Goal: Information Seeking & Learning: Learn about a topic

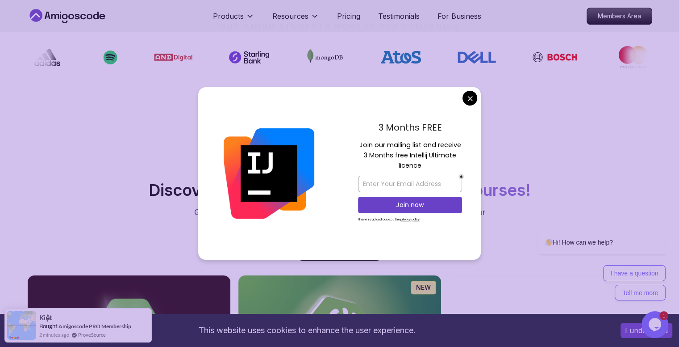
scroll to position [722, 0]
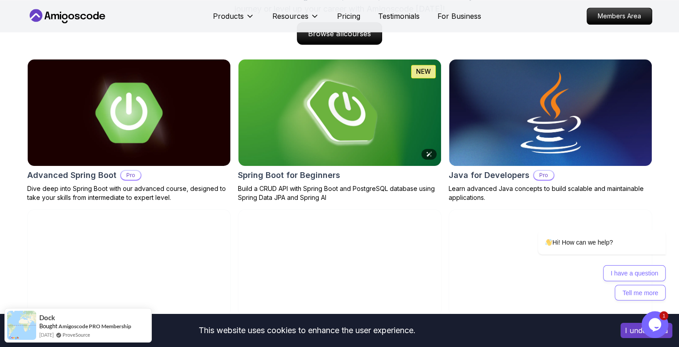
scroll to position [936, 0]
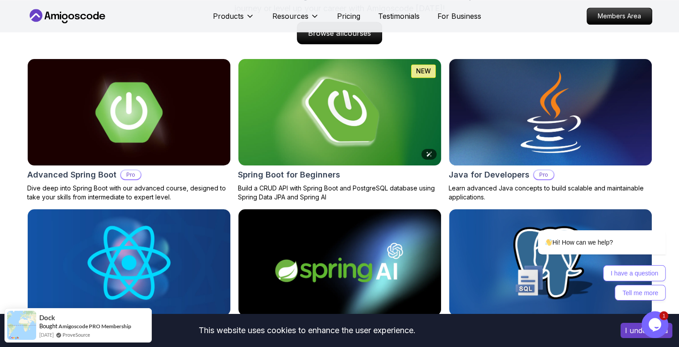
click at [382, 128] on img at bounding box center [339, 112] width 213 height 112
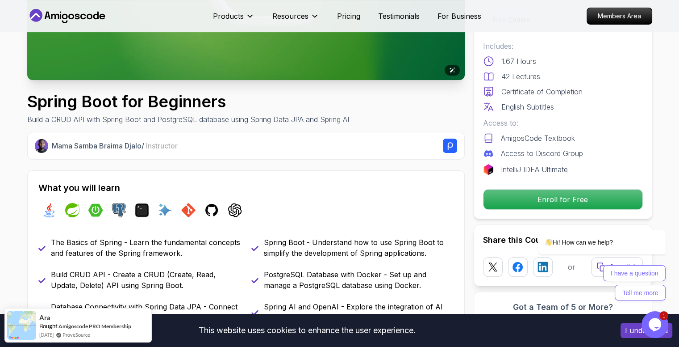
scroll to position [221, 0]
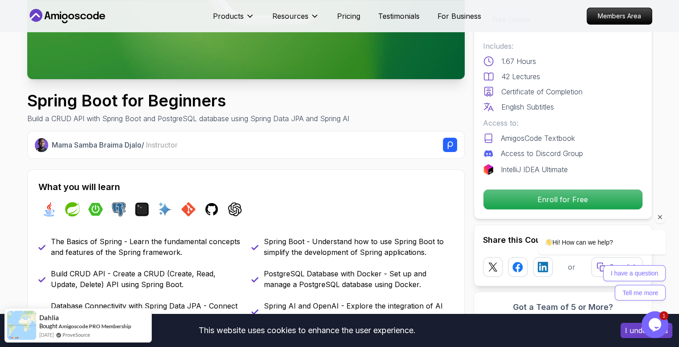
click at [512, 202] on div "Hi! How can we help? I have a question Tell me more" at bounding box center [590, 226] width 161 height 157
click at [571, 198] on div "Hi! How can we help? I have a question Tell me more" at bounding box center [590, 226] width 161 height 157
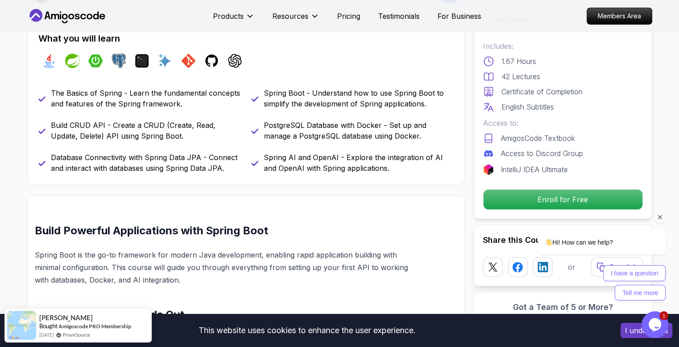
scroll to position [370, 0]
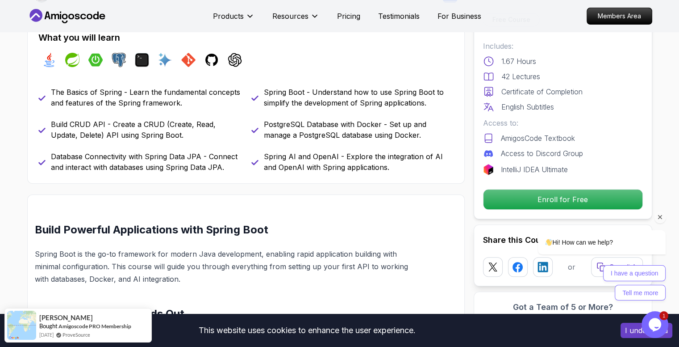
click at [660, 218] on icon "Chat attention grabber" at bounding box center [660, 217] width 8 height 8
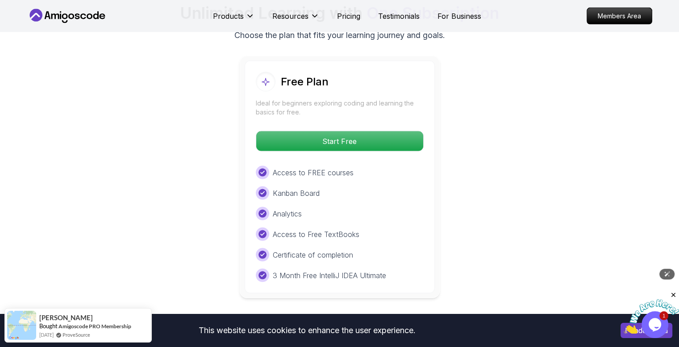
scroll to position [1882, 0]
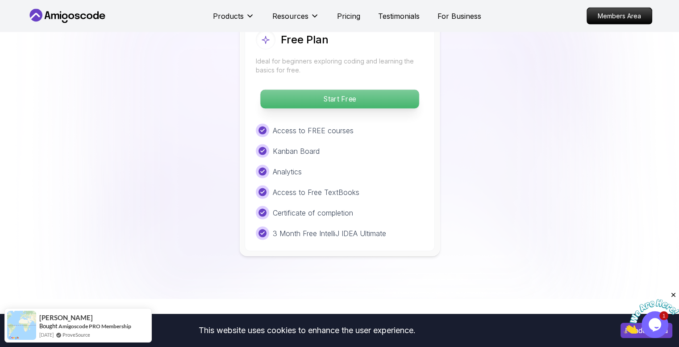
click at [332, 90] on p "Start Free" at bounding box center [339, 99] width 159 height 19
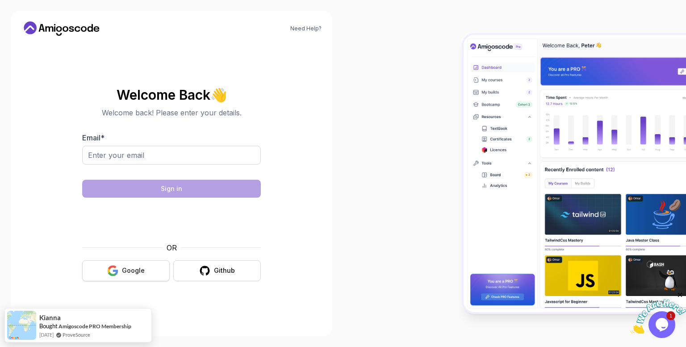
click at [141, 277] on button "Google" at bounding box center [126, 270] width 88 height 21
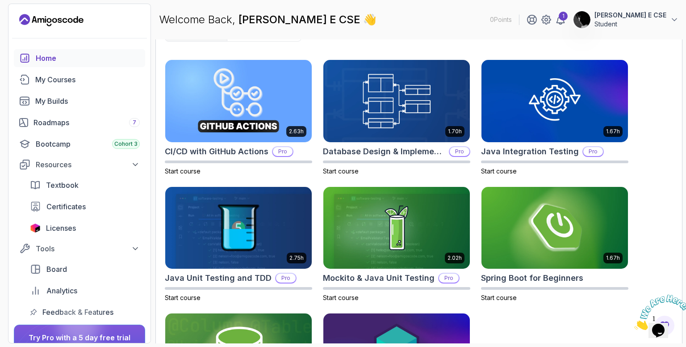
scroll to position [278, 0]
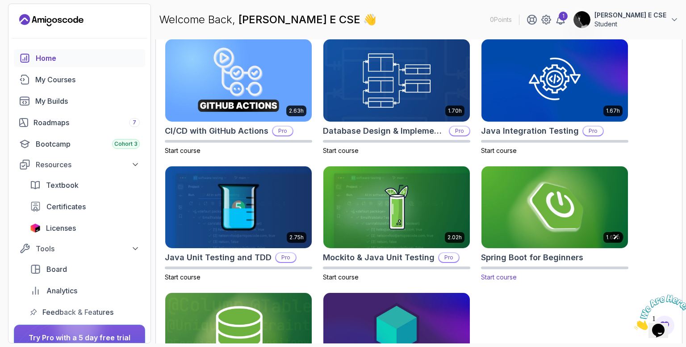
click at [580, 240] on img at bounding box center [555, 207] width 154 height 86
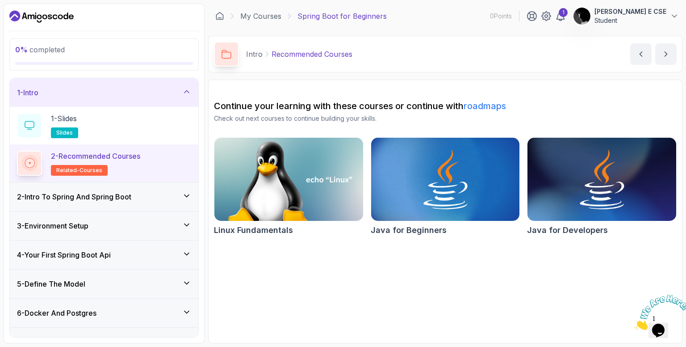
click at [157, 192] on div "2 - Intro To Spring And Spring Boot" at bounding box center [104, 196] width 174 height 11
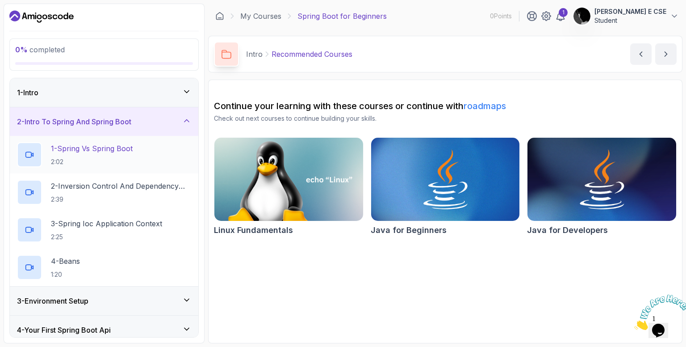
click at [81, 143] on p "1 - Spring Vs Spring Boot" at bounding box center [92, 148] width 82 height 11
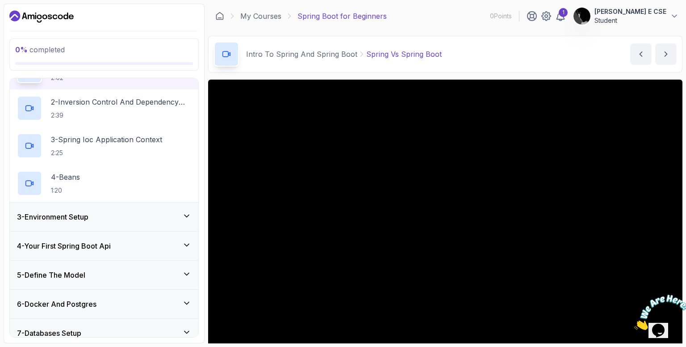
scroll to position [85, 0]
click at [110, 207] on div "3 - Environment Setup" at bounding box center [104, 215] width 188 height 29
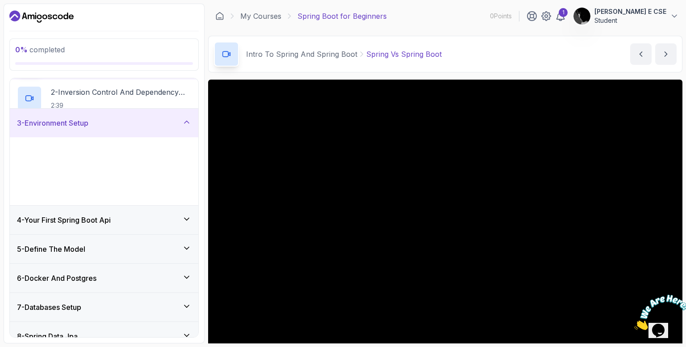
scroll to position [65, 0]
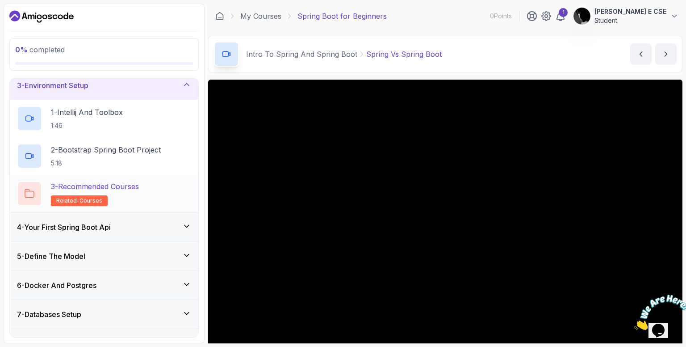
click at [93, 195] on p "related-courses" at bounding box center [79, 200] width 57 height 11
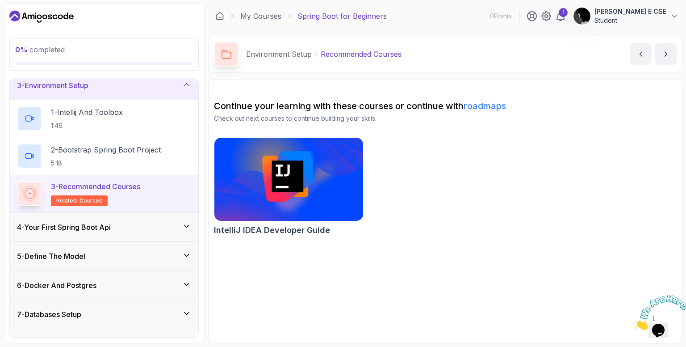
click at [96, 231] on div "4 - Your First Spring Boot Api" at bounding box center [104, 227] width 188 height 29
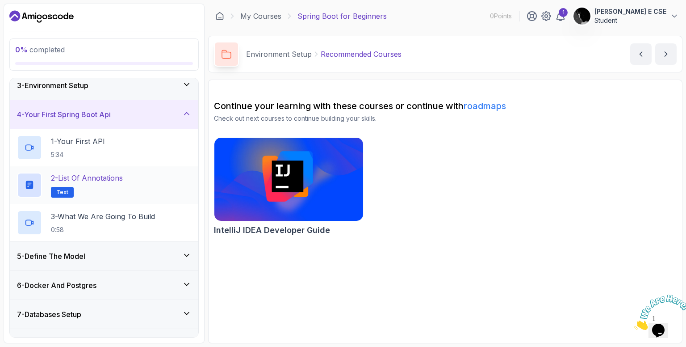
click at [64, 184] on h2 "2 - List of Annotations Text" at bounding box center [87, 184] width 72 height 25
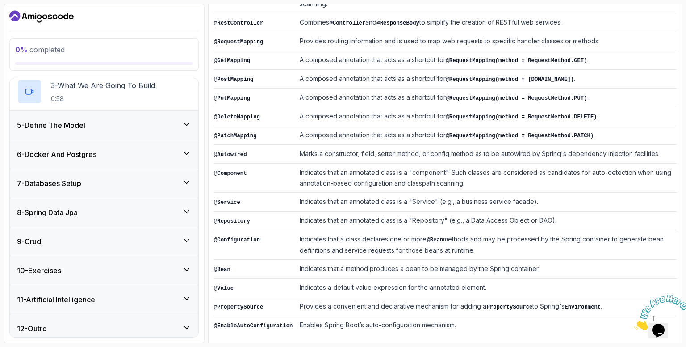
scroll to position [200, 0]
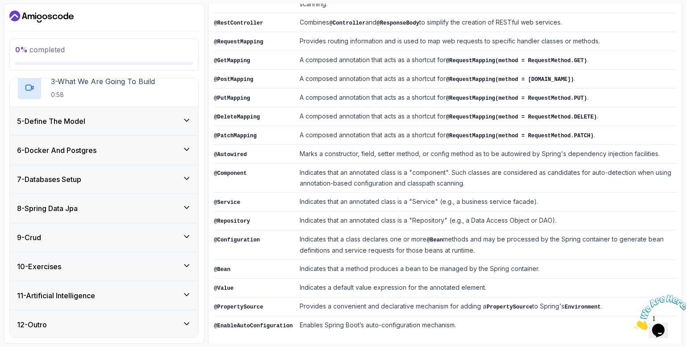
click at [113, 261] on div "10 - Exercises" at bounding box center [104, 266] width 174 height 11
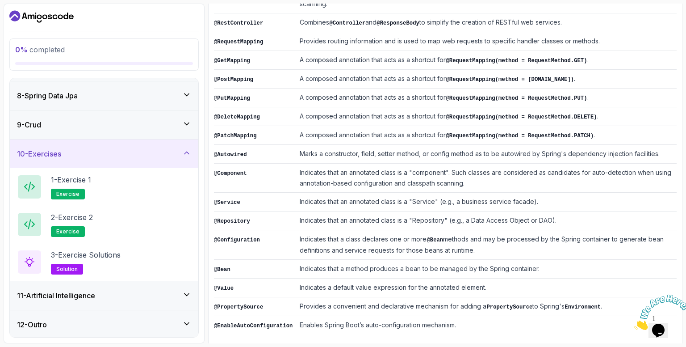
click at [99, 332] on div "12 - Outro" at bounding box center [104, 324] width 188 height 29
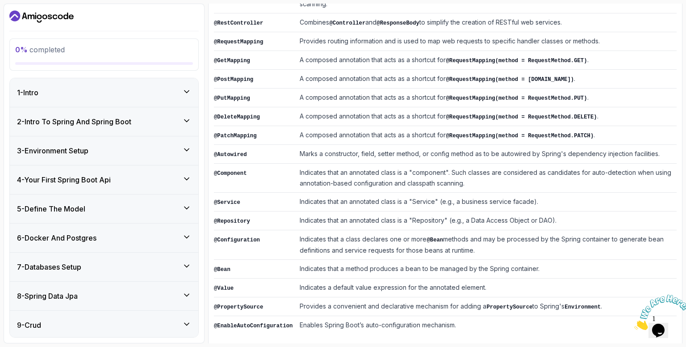
scroll to position [0, 0]
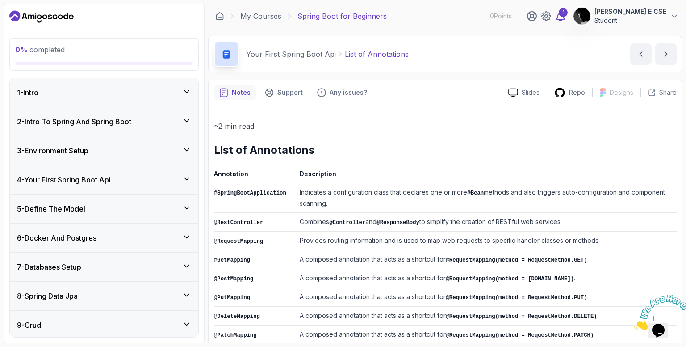
click at [566, 12] on icon at bounding box center [560, 16] width 11 height 11
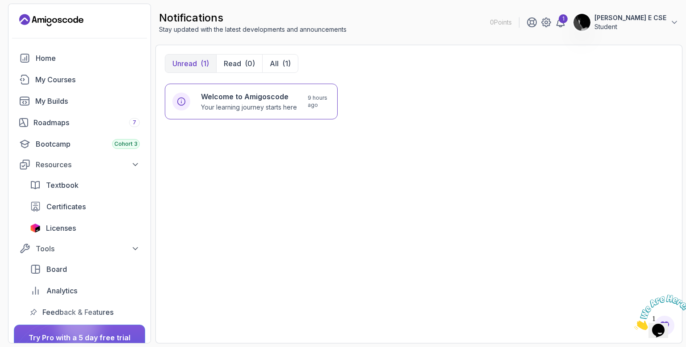
click at [420, 156] on div "Welcome to Amigoscode Your learning journey starts here 9 hours ago" at bounding box center [419, 209] width 508 height 250
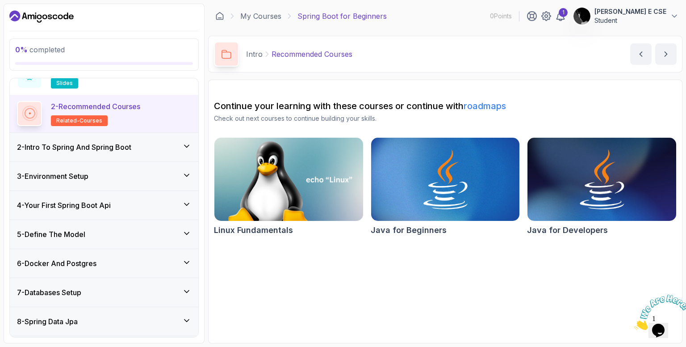
scroll to position [16, 0]
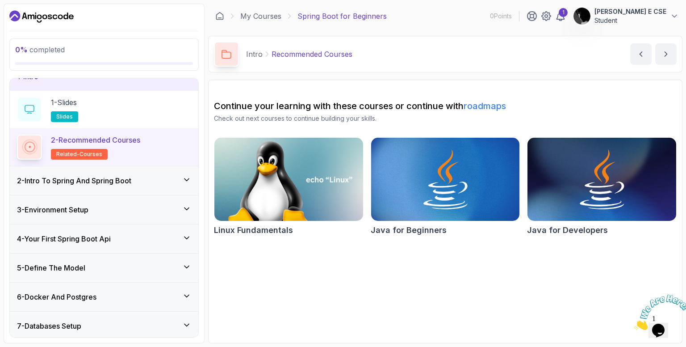
click at [140, 242] on div "4 - Your First Spring Boot Api" at bounding box center [104, 238] width 174 height 11
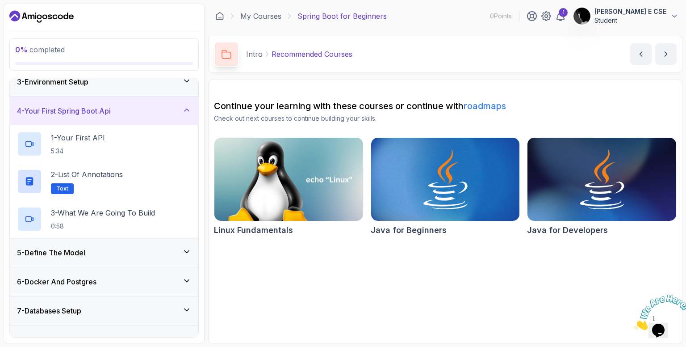
scroll to position [69, 0]
click at [121, 179] on h2 "2 - List of Annotations Text" at bounding box center [87, 180] width 72 height 25
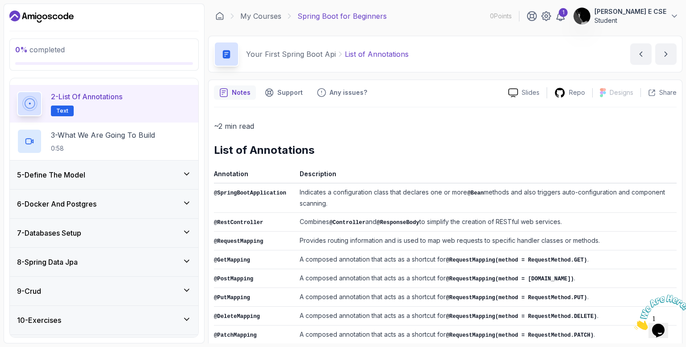
scroll to position [163, 0]
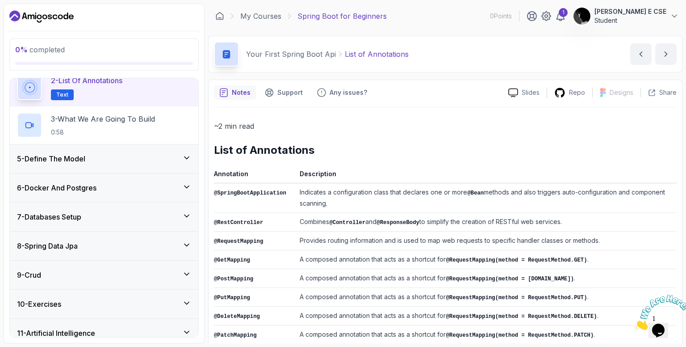
click at [182, 215] on div "7 - Databases Setup" at bounding box center [104, 216] width 174 height 11
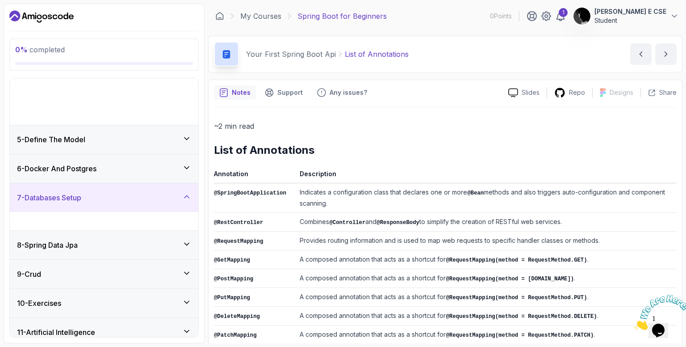
scroll to position [88, 0]
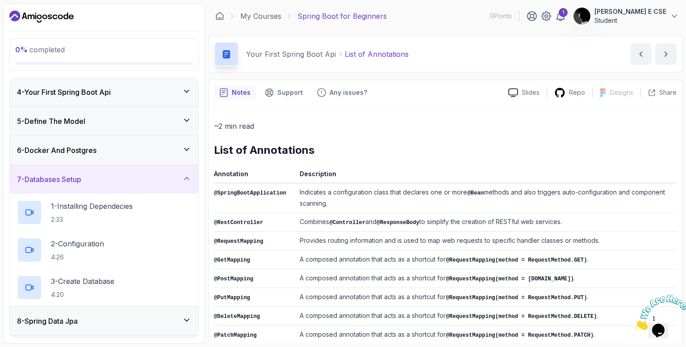
click at [186, 174] on icon at bounding box center [186, 178] width 9 height 9
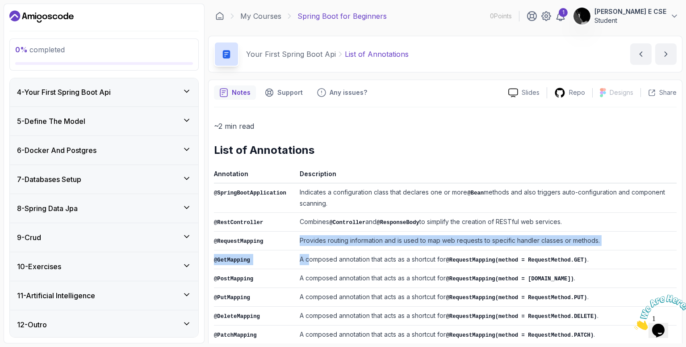
drag, startPoint x: 288, startPoint y: 240, endPoint x: 304, endPoint y: 263, distance: 27.6
click at [304, 263] on td "A composed annotation that acts as a shortcut for @RequestMapping(method = Requ…" at bounding box center [486, 259] width 380 height 19
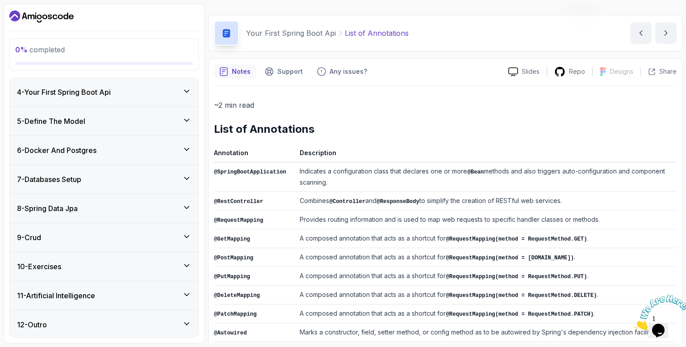
scroll to position [26, 0]
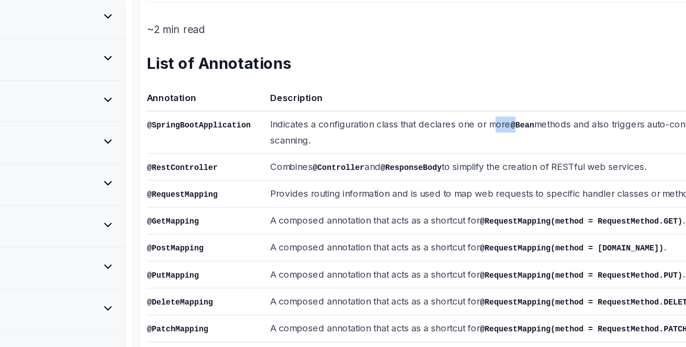
drag, startPoint x: 451, startPoint y: 164, endPoint x: 466, endPoint y: 163, distance: 14.3
click at [466, 163] on td "Indicates a configuration class that declares one or more @Bean methods and als…" at bounding box center [486, 171] width 380 height 29
click at [467, 164] on code "@Bean" at bounding box center [475, 167] width 17 height 6
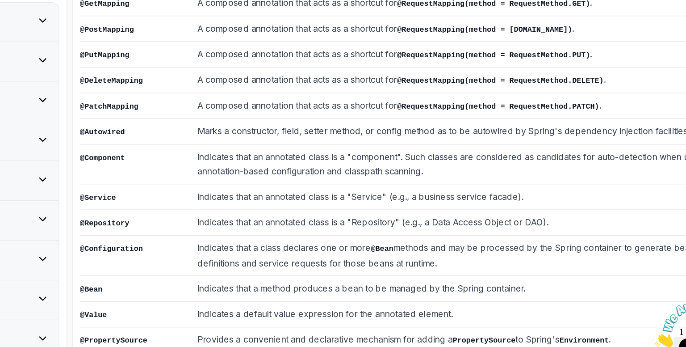
scroll to position [199, 0]
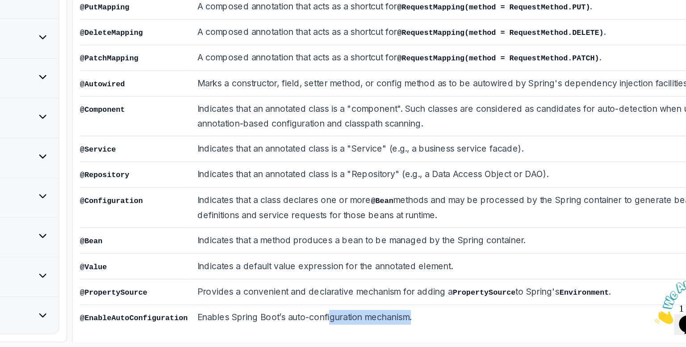
drag, startPoint x: 466, startPoint y: 320, endPoint x: 392, endPoint y: 322, distance: 74.6
click at [392, 322] on td "Enables Spring Boot’s auto-configuration mechanism." at bounding box center [486, 325] width 380 height 19
drag, startPoint x: 392, startPoint y: 322, endPoint x: 401, endPoint y: 322, distance: 8.9
click at [401, 322] on td "Enables Spring Boot’s auto-configuration mechanism." at bounding box center [486, 325] width 380 height 19
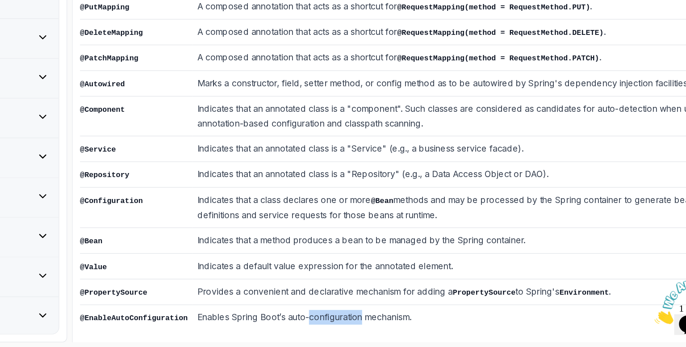
click at [401, 322] on td "Enables Spring Boot’s auto-configuration mechanism." at bounding box center [486, 325] width 380 height 19
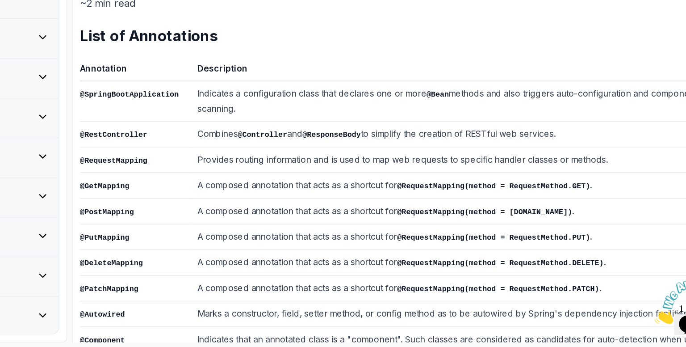
scroll to position [0, 0]
